Goal: Task Accomplishment & Management: Manage account settings

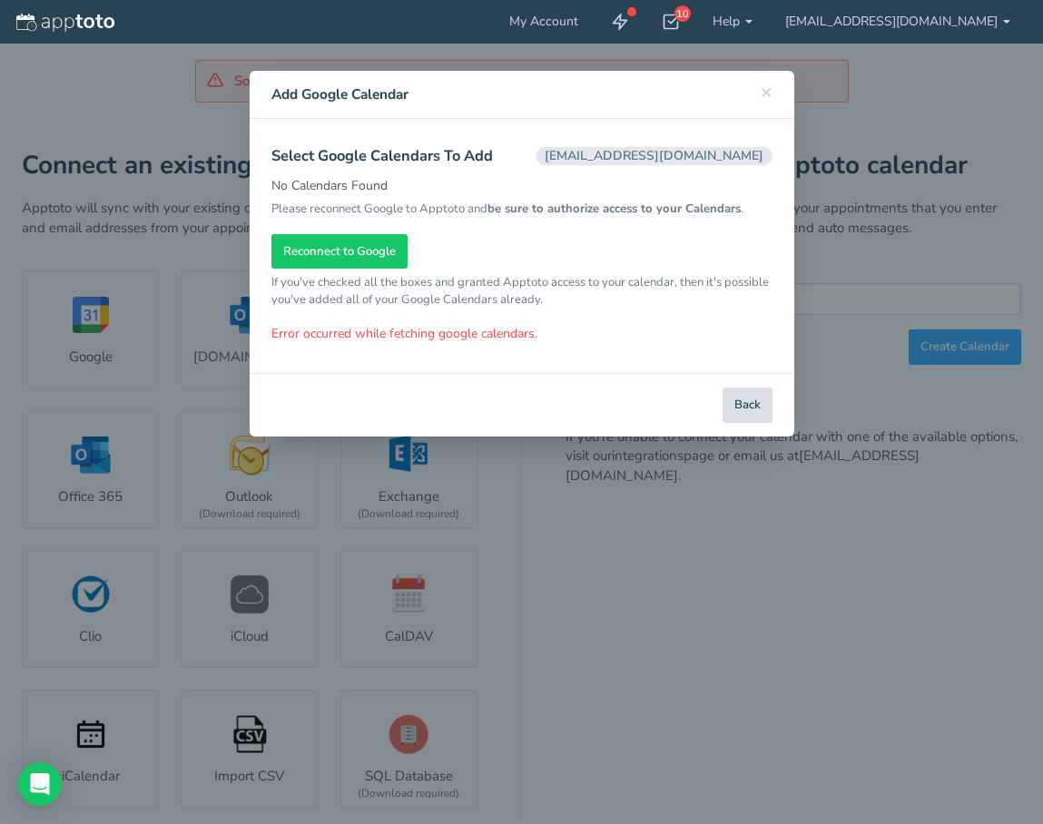
click at [747, 423] on button "Back" at bounding box center [747, 405] width 50 height 35
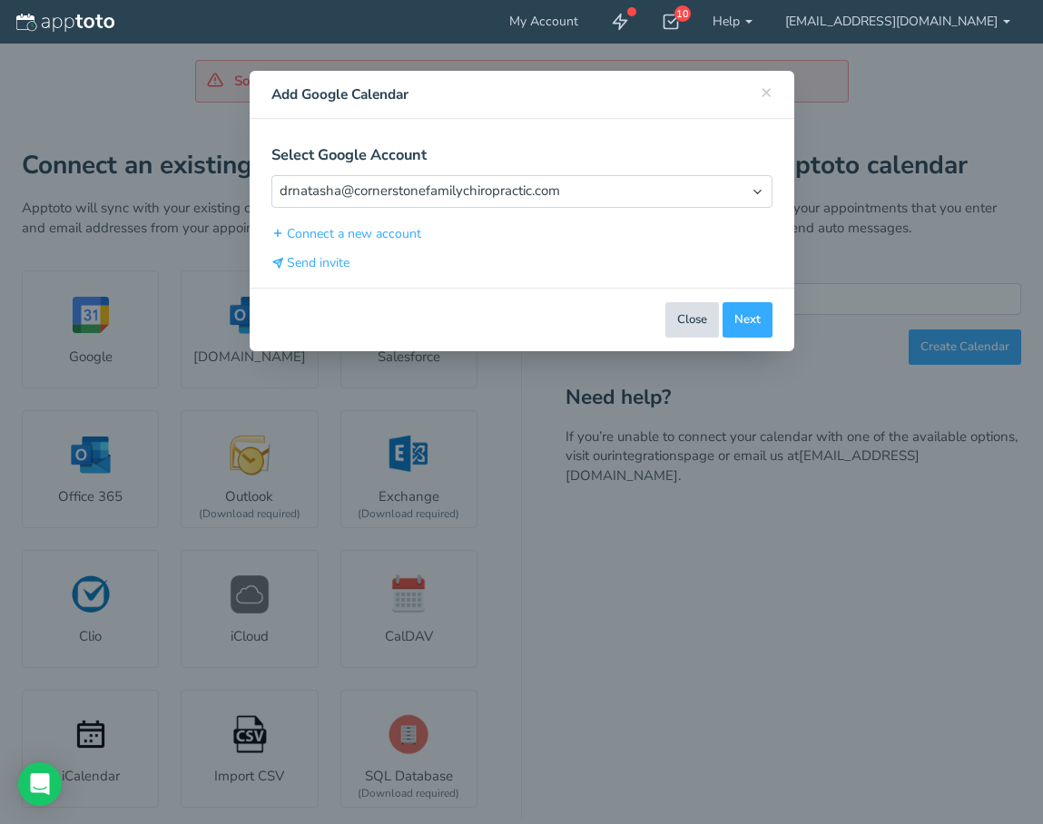
click at [707, 317] on button "Close" at bounding box center [692, 319] width 54 height 35
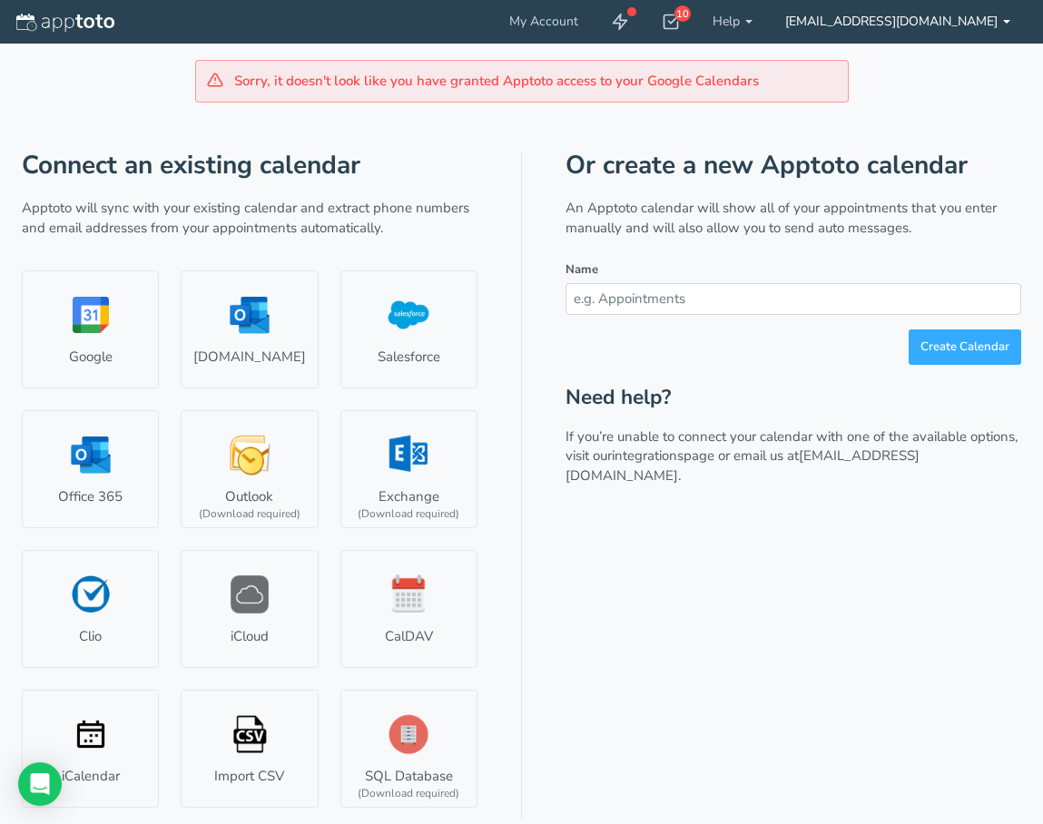
click at [896, 14] on link "[EMAIL_ADDRESS][DOMAIN_NAME]" at bounding box center [898, 22] width 258 height 44
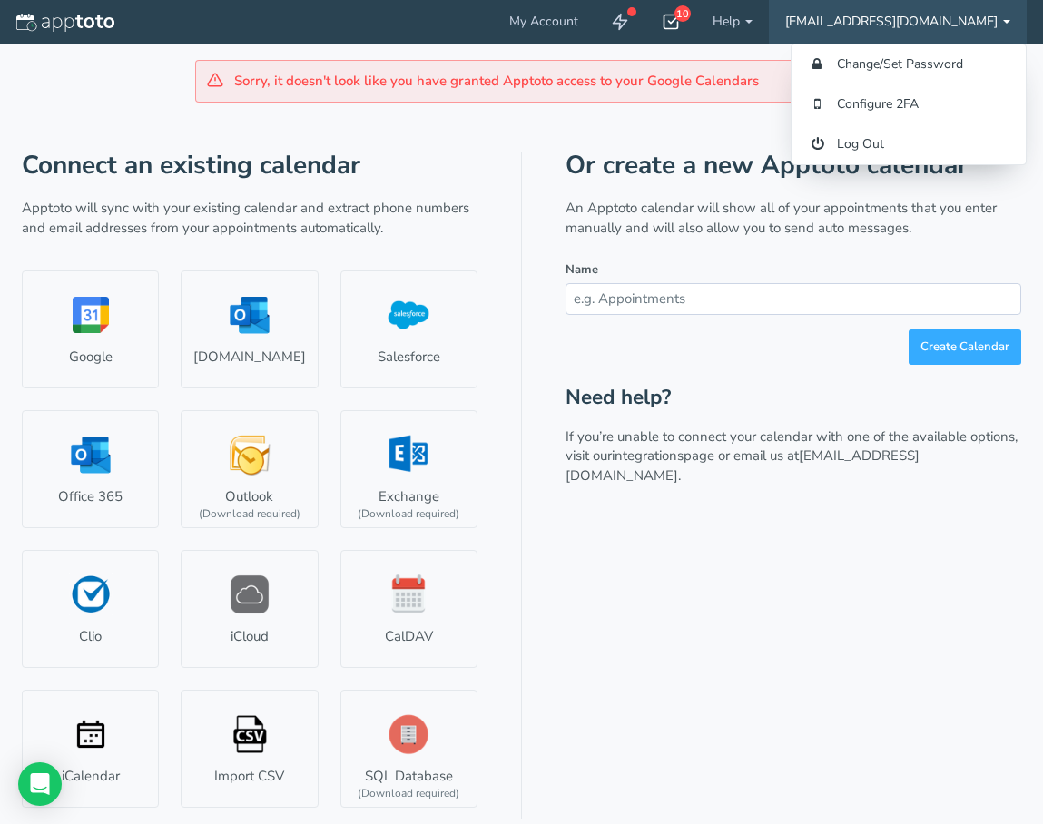
click at [662, 22] on icon at bounding box center [671, 22] width 18 height 18
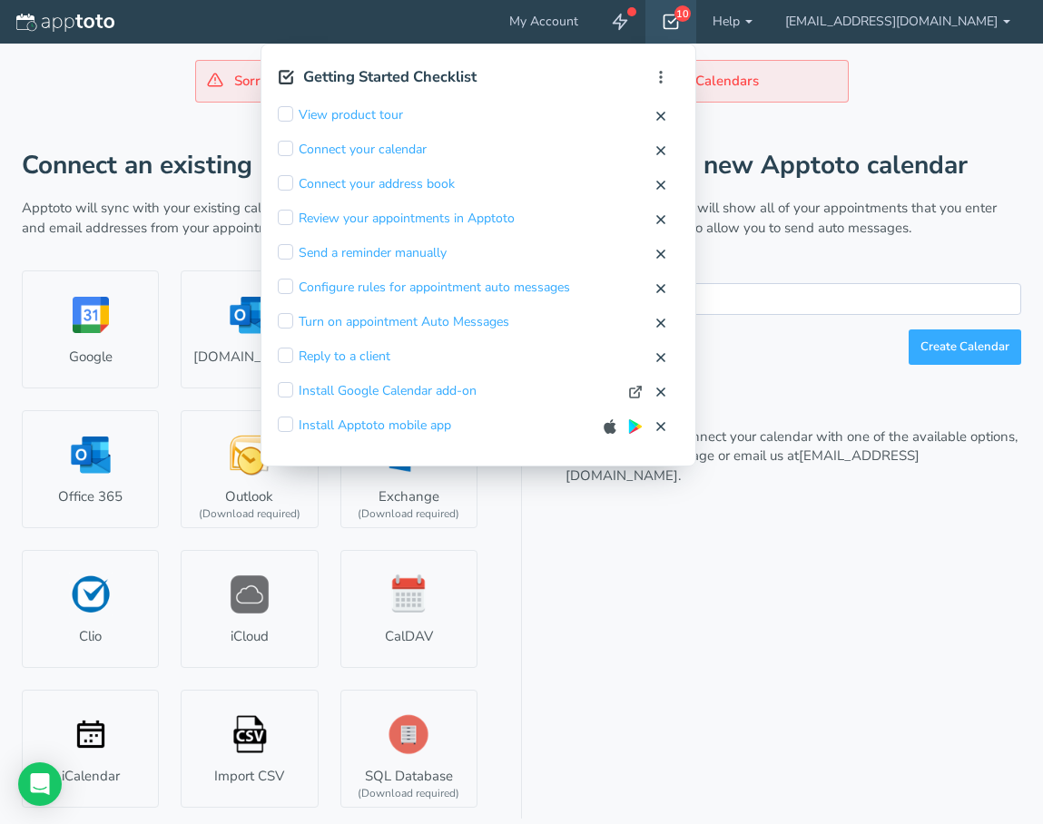
click at [662, 22] on icon at bounding box center [671, 22] width 18 height 18
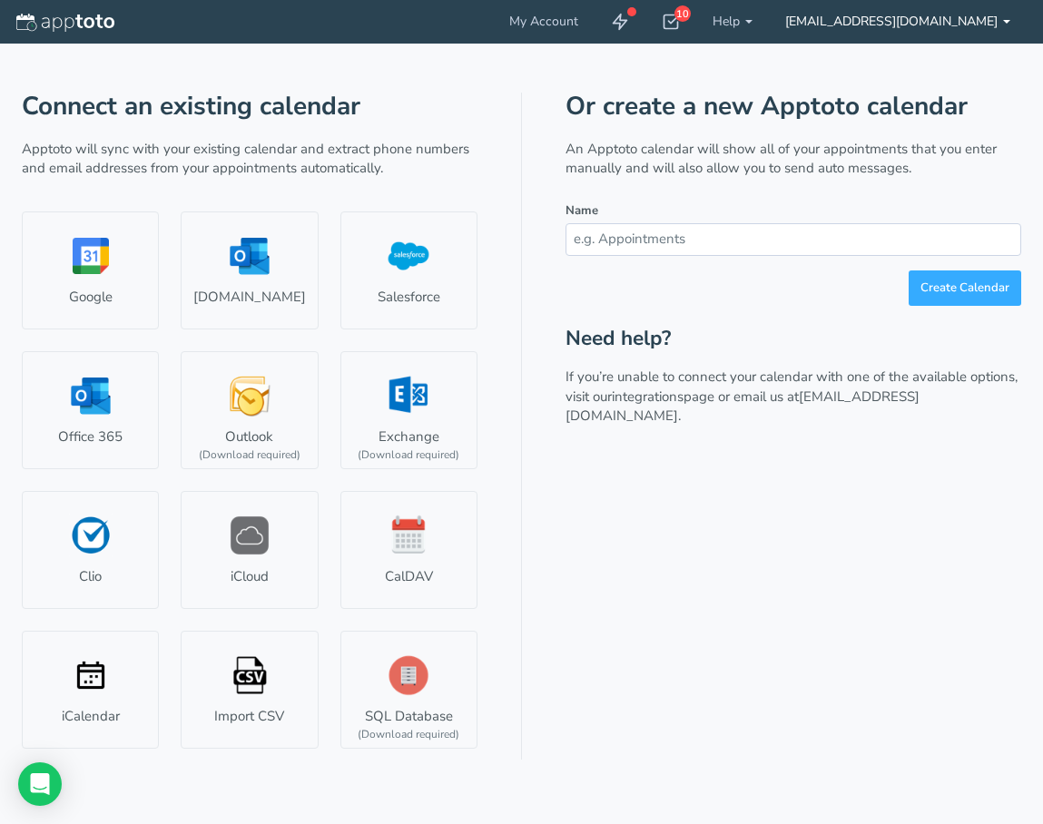
click at [1006, 19] on link "[EMAIL_ADDRESS][DOMAIN_NAME]" at bounding box center [898, 22] width 258 height 44
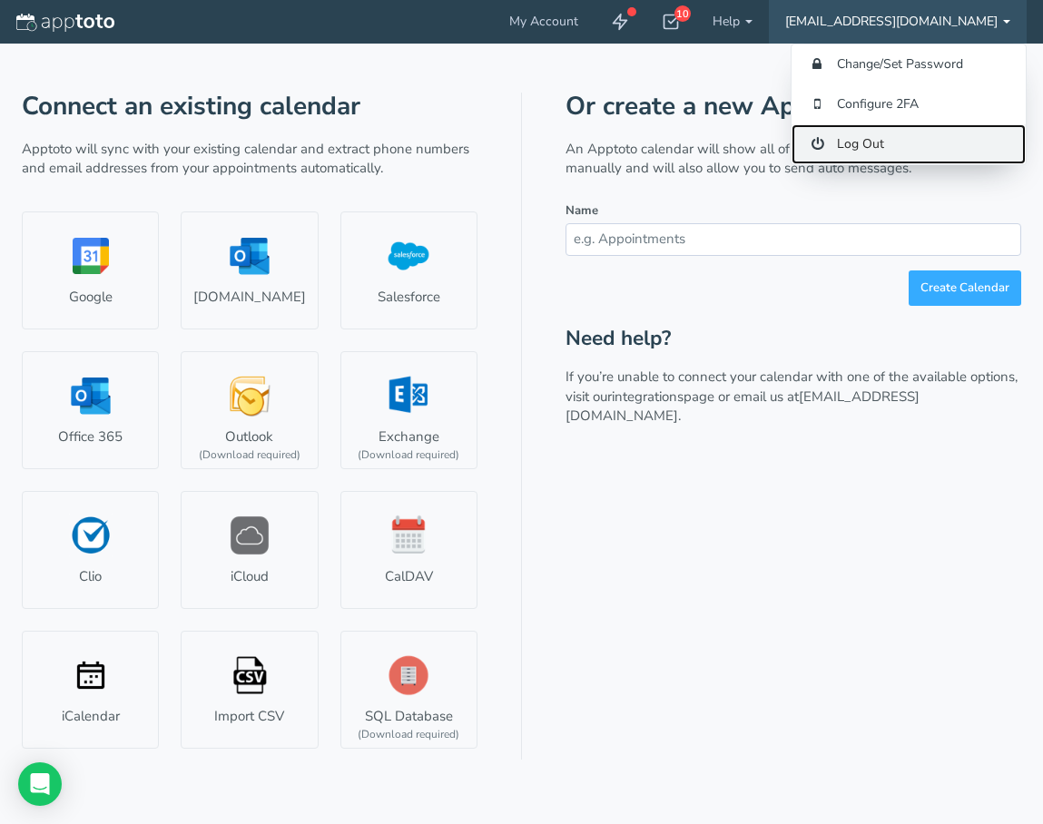
click at [879, 150] on link "Log Out" at bounding box center [908, 144] width 234 height 40
